Goal: Check status: Check status

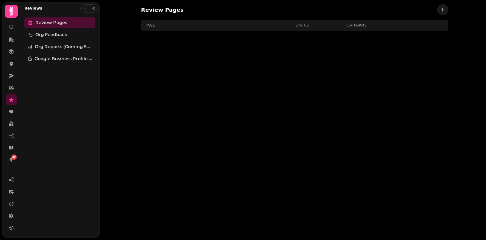
click at [117, 44] on div "Review Pages Page Status Platforms" at bounding box center [293, 120] width 386 height 240
